Goal: Information Seeking & Learning: Find specific fact

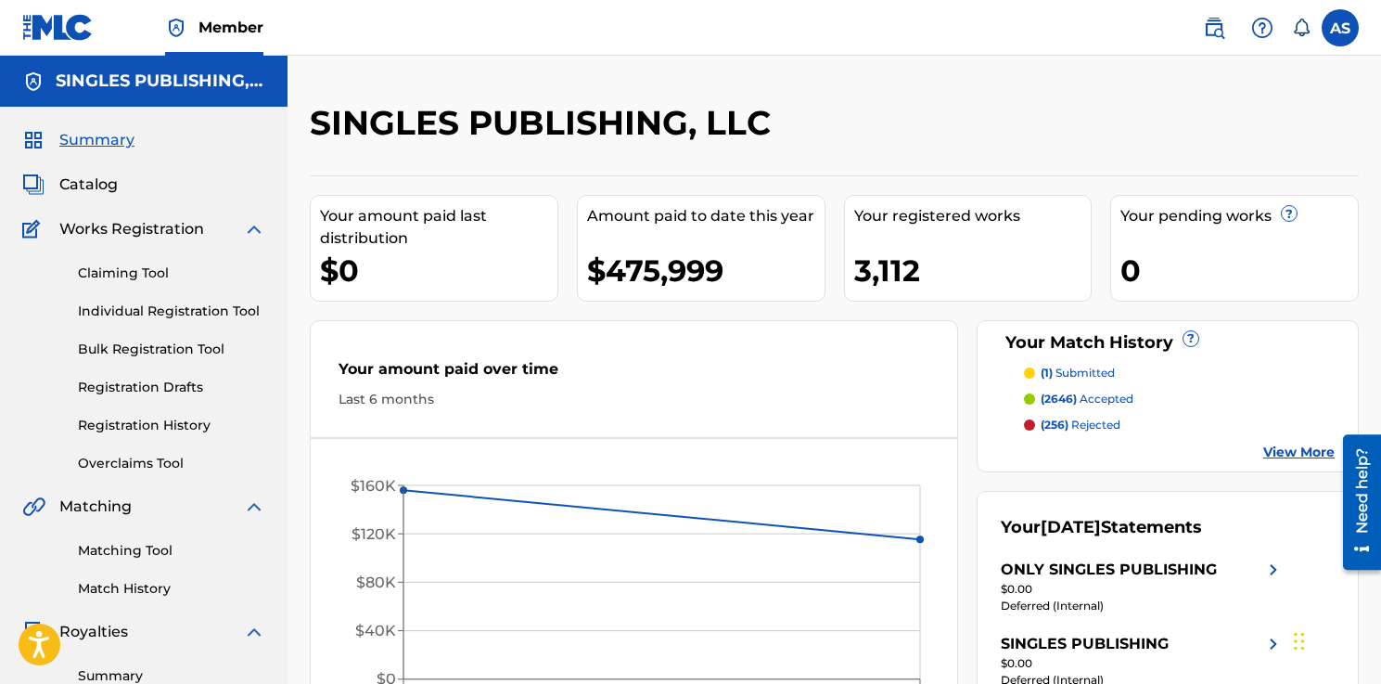
click at [1201, 27] on link at bounding box center [1214, 27] width 37 height 37
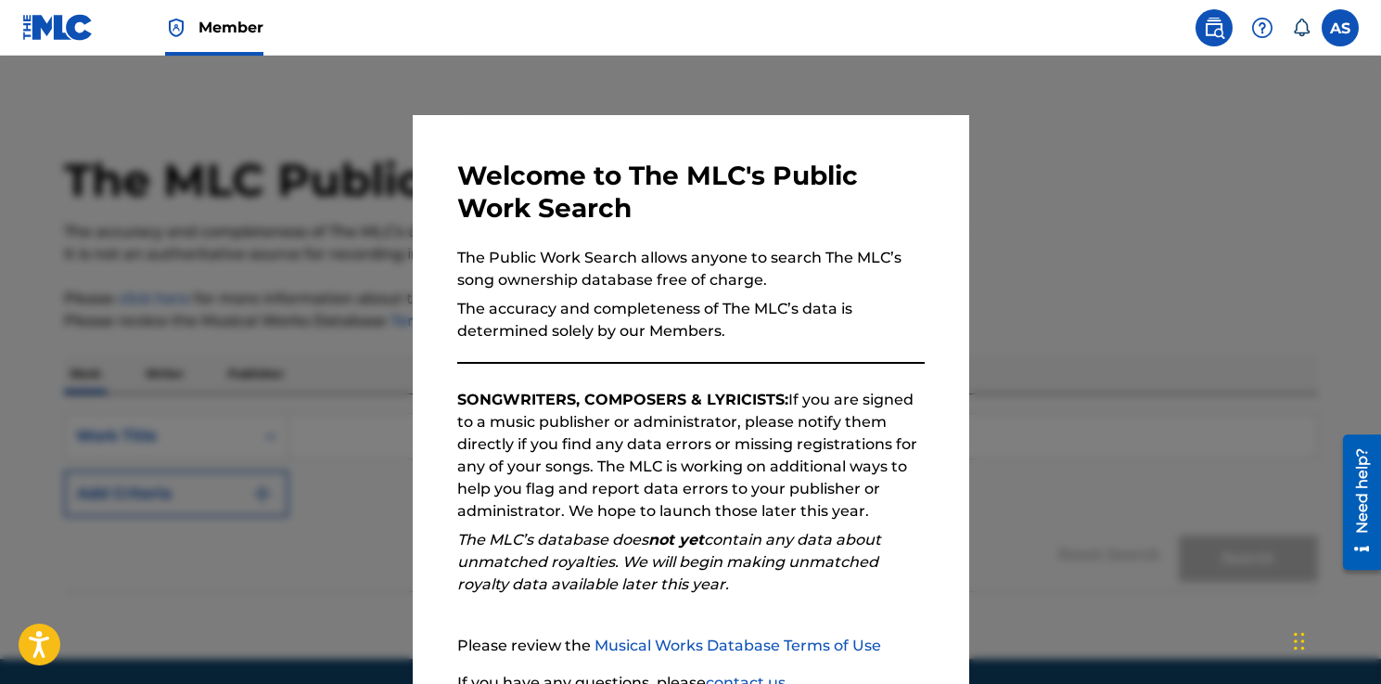
click at [1032, 133] on div at bounding box center [690, 398] width 1381 height 684
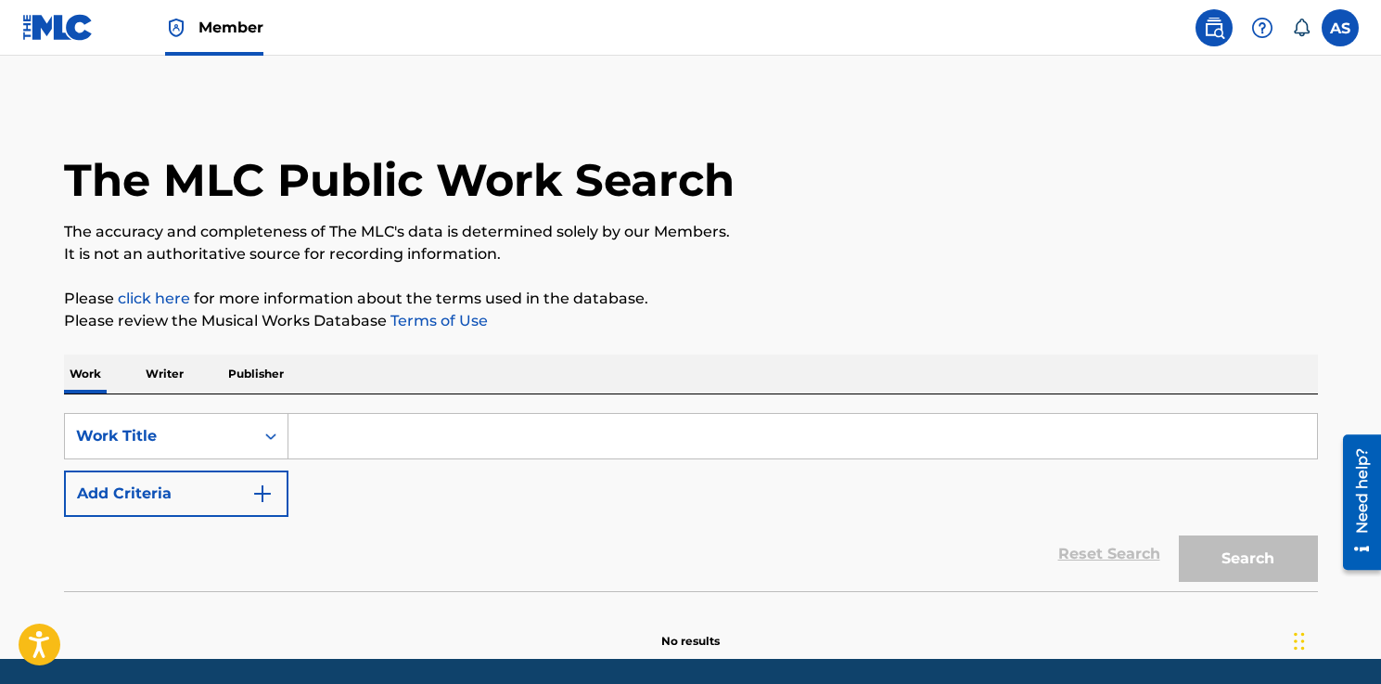
click at [420, 442] on input "Search Form" at bounding box center [802, 436] width 1029 height 45
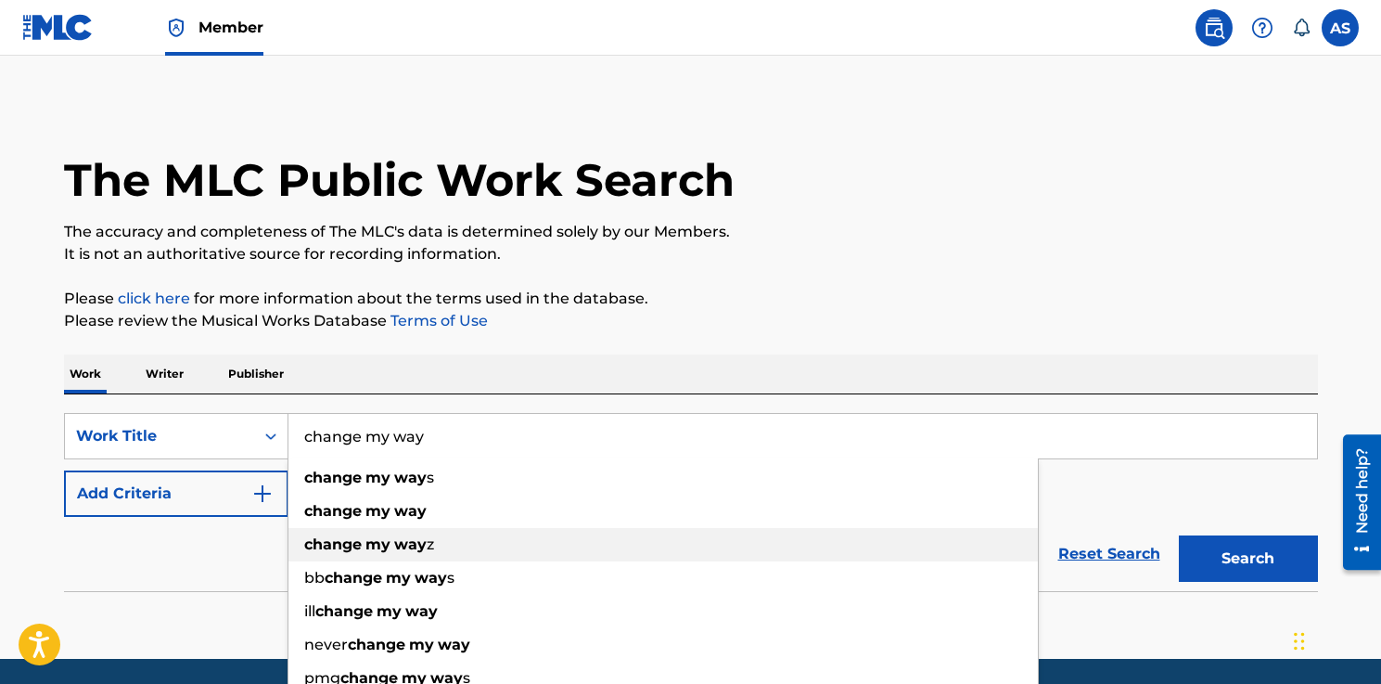
click at [411, 544] on strong "way" at bounding box center [410, 544] width 32 height 18
type input "change my wayz"
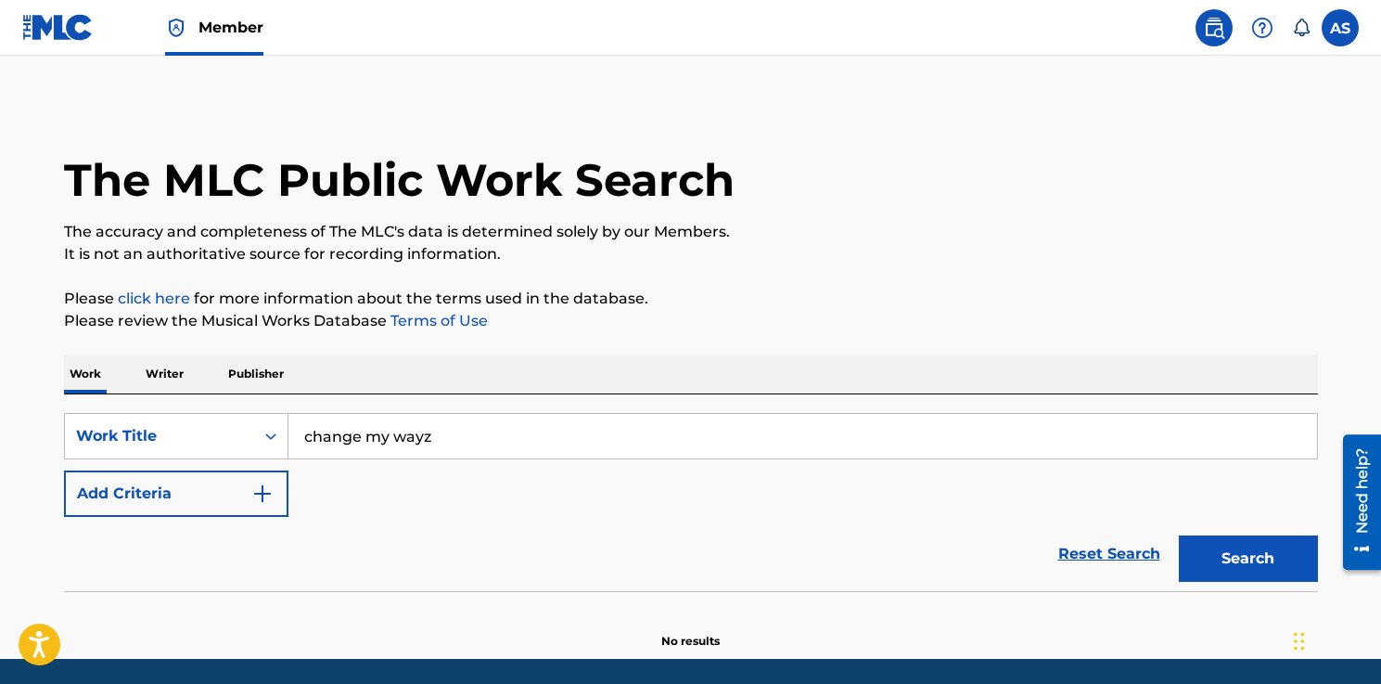
click at [245, 475] on button "Add Criteria" at bounding box center [176, 493] width 224 height 46
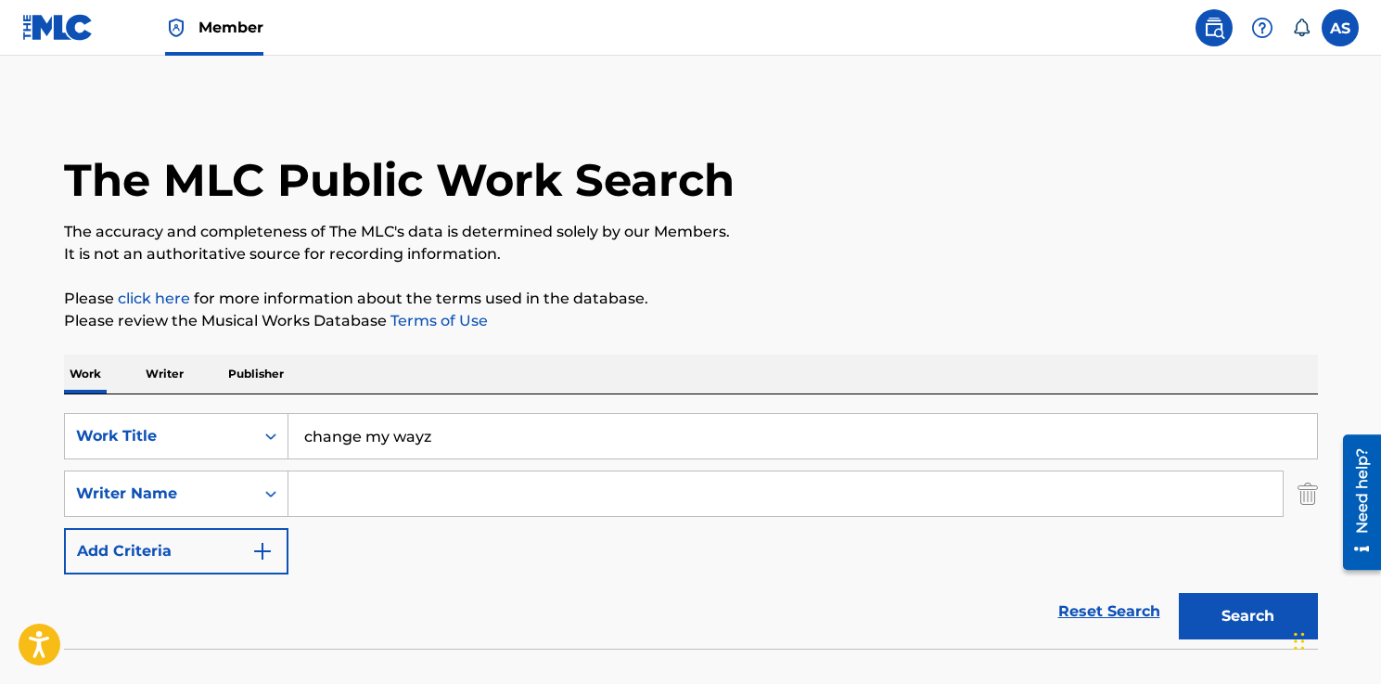
click at [366, 495] on input "Search Form" at bounding box center [785, 493] width 994 height 45
paste input "Alijah4k"
click at [1179, 593] on button "Search" at bounding box center [1248, 616] width 139 height 46
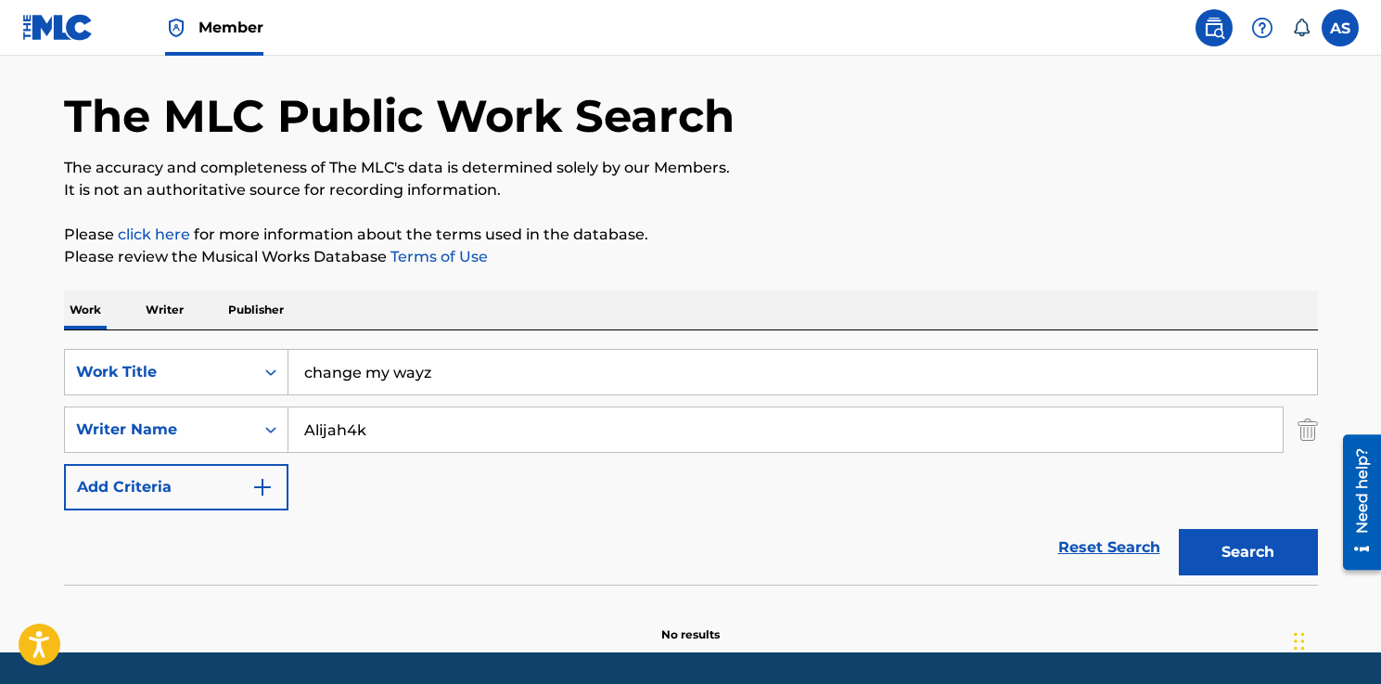
scroll to position [122, 0]
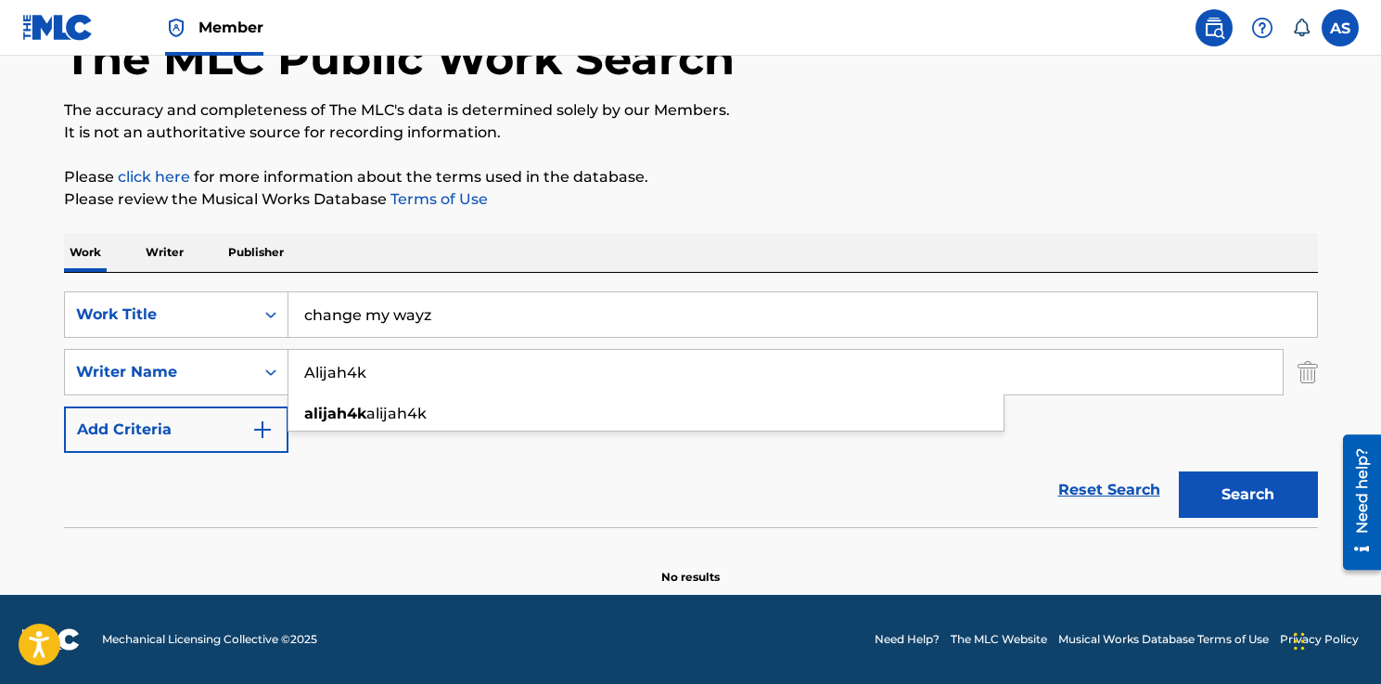
click at [403, 365] on input "Alijah4k" at bounding box center [785, 372] width 994 height 45
type input "[PERSON_NAME]"
click at [1179, 471] on button "Search" at bounding box center [1248, 494] width 139 height 46
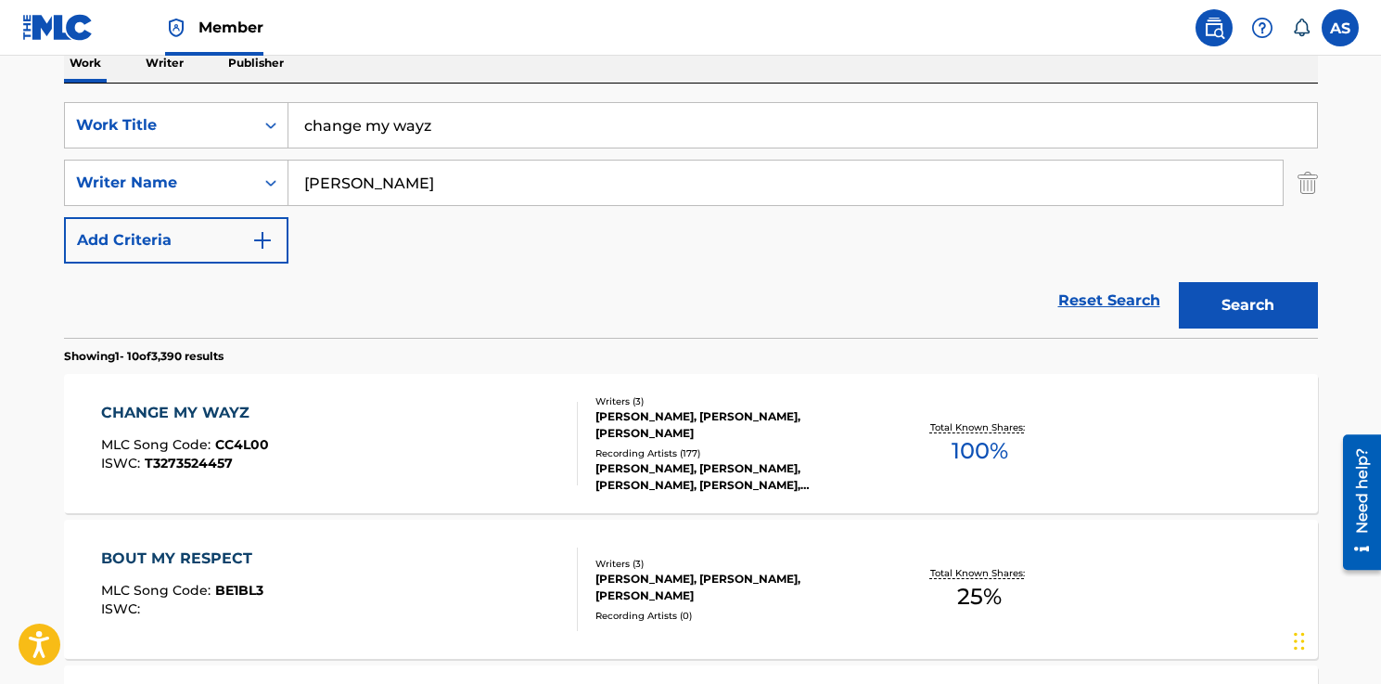
scroll to position [318, 0]
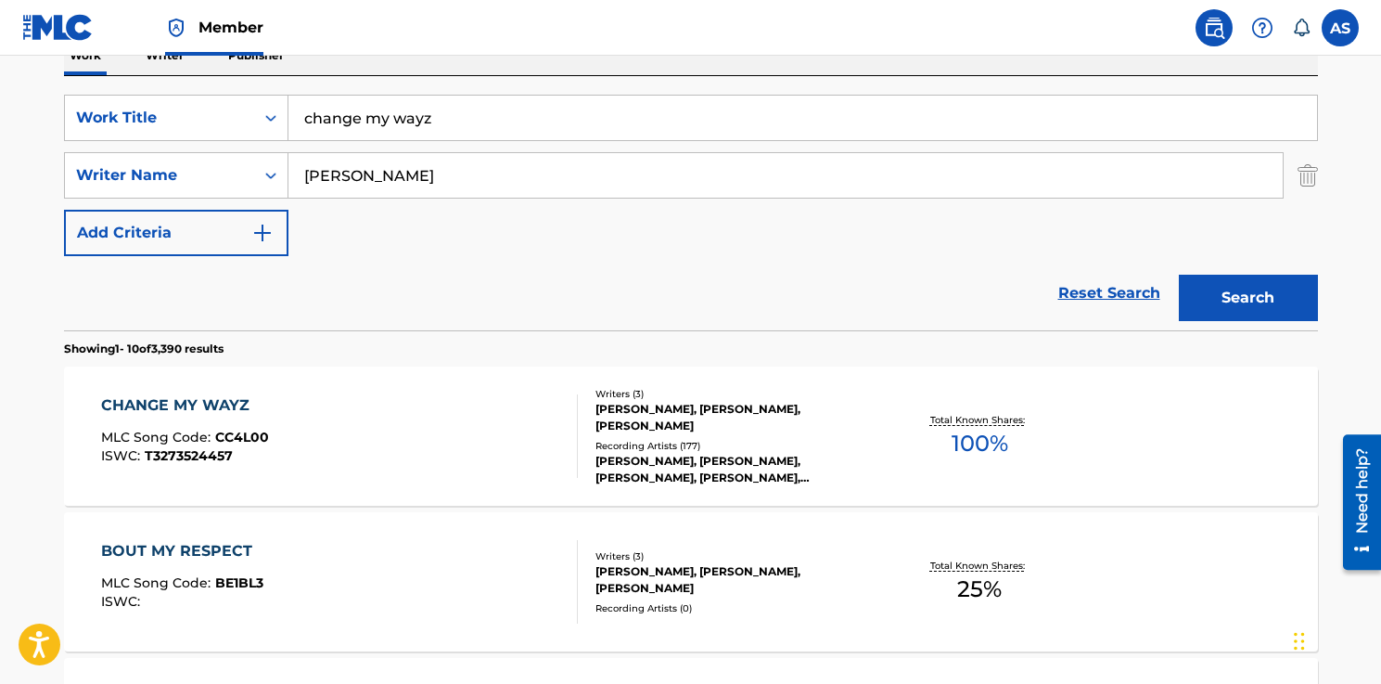
click at [498, 433] on div "CHANGE MY WAYZ MLC Song Code : CC4L00 ISWC : T3273524457" at bounding box center [339, 435] width 477 height 83
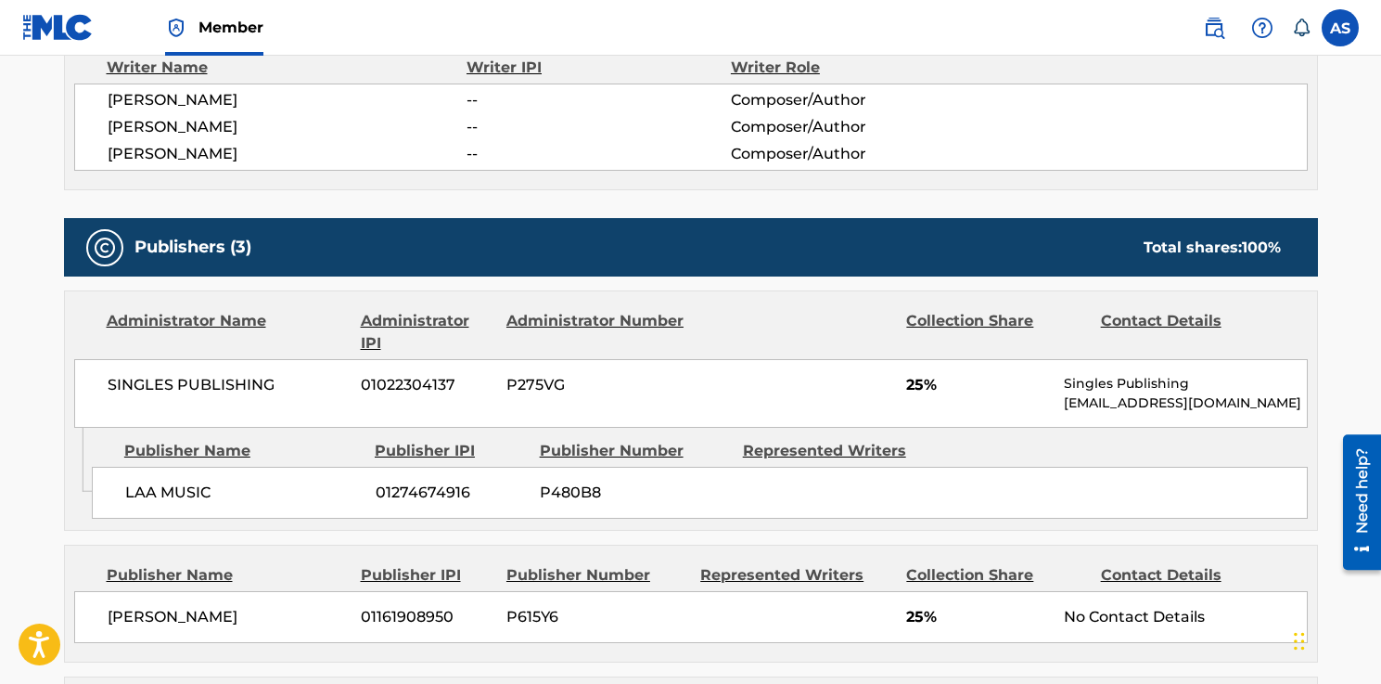
scroll to position [672, 0]
